Goal: Check status

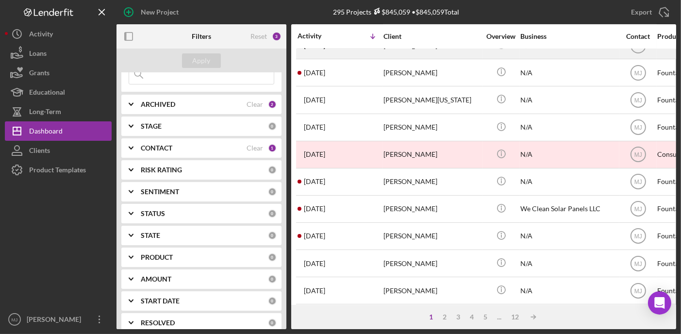
scroll to position [243, 0]
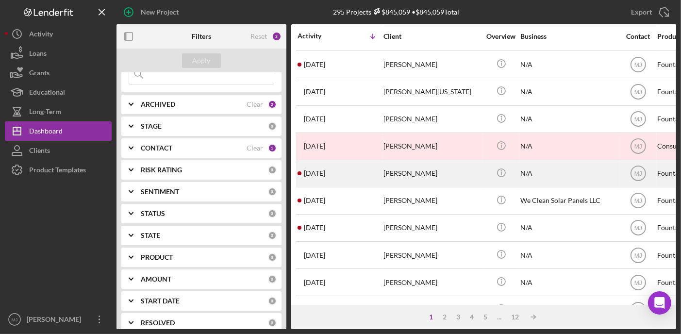
click at [387, 175] on div "[PERSON_NAME]" at bounding box center [431, 174] width 97 height 26
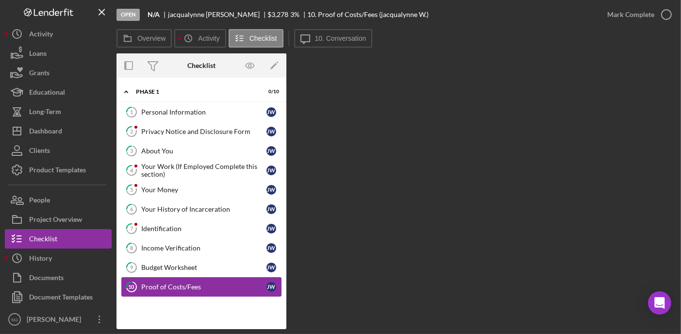
click at [171, 285] on div "Proof of Costs/Fees" at bounding box center [203, 287] width 125 height 8
click at [172, 285] on div "Proof of Costs/Fees" at bounding box center [203, 287] width 125 height 8
click at [172, 283] on div "Proof of Costs/Fees" at bounding box center [203, 287] width 125 height 8
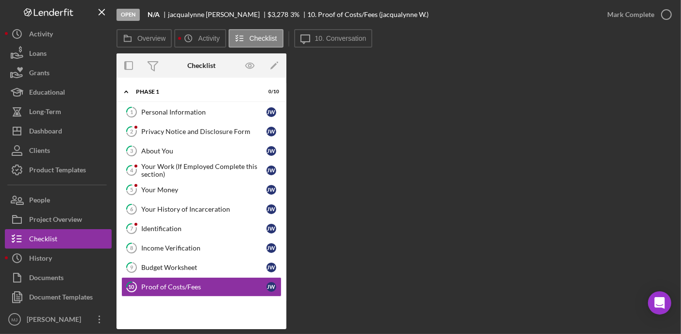
click at [356, 233] on div "Overview Internal Workflow Stage Open Icon/Dropdown Arrow Archive (can unarchiv…" at bounding box center [395, 191] width 559 height 276
drag, startPoint x: 360, startPoint y: 238, endPoint x: 357, endPoint y: 227, distance: 11.4
click at [357, 228] on div "Overview Internal Workflow Stage Open Icon/Dropdown Arrow Archive (can unarchiv…" at bounding box center [395, 191] width 559 height 276
click at [333, 39] on label "10. Conversation" at bounding box center [340, 38] width 51 height 8
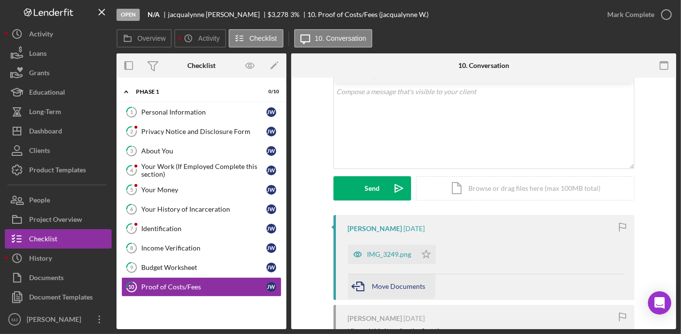
scroll to position [146, 0]
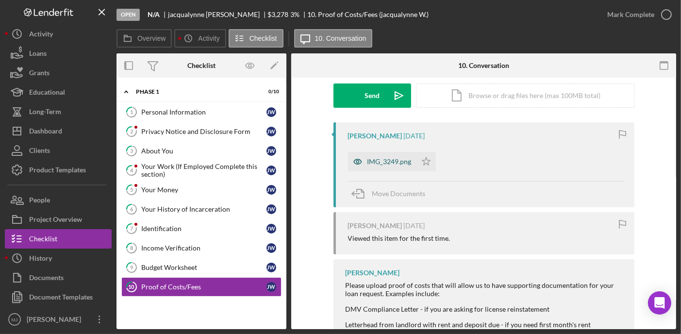
click at [375, 163] on div "IMG_3249.png" at bounding box center [389, 162] width 44 height 8
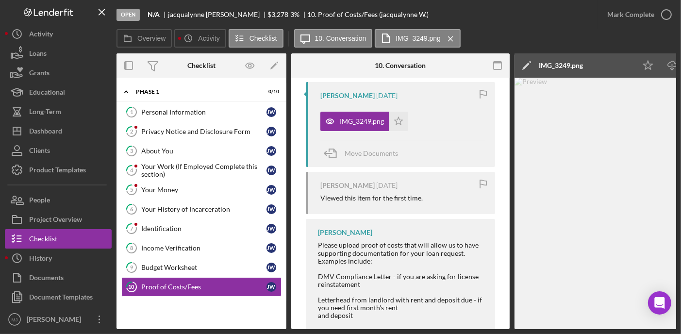
scroll to position [194, 0]
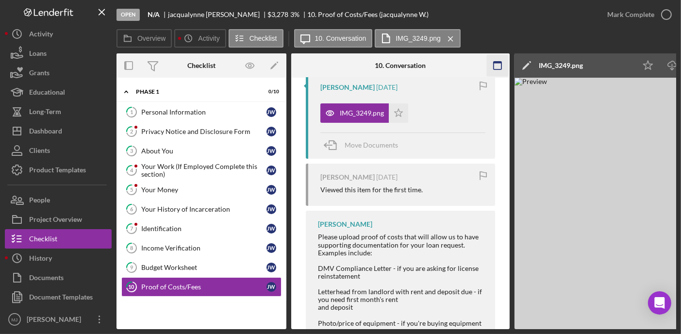
click at [499, 67] on icon "button" at bounding box center [498, 66] width 22 height 22
